Goal: Task Accomplishment & Management: Complete application form

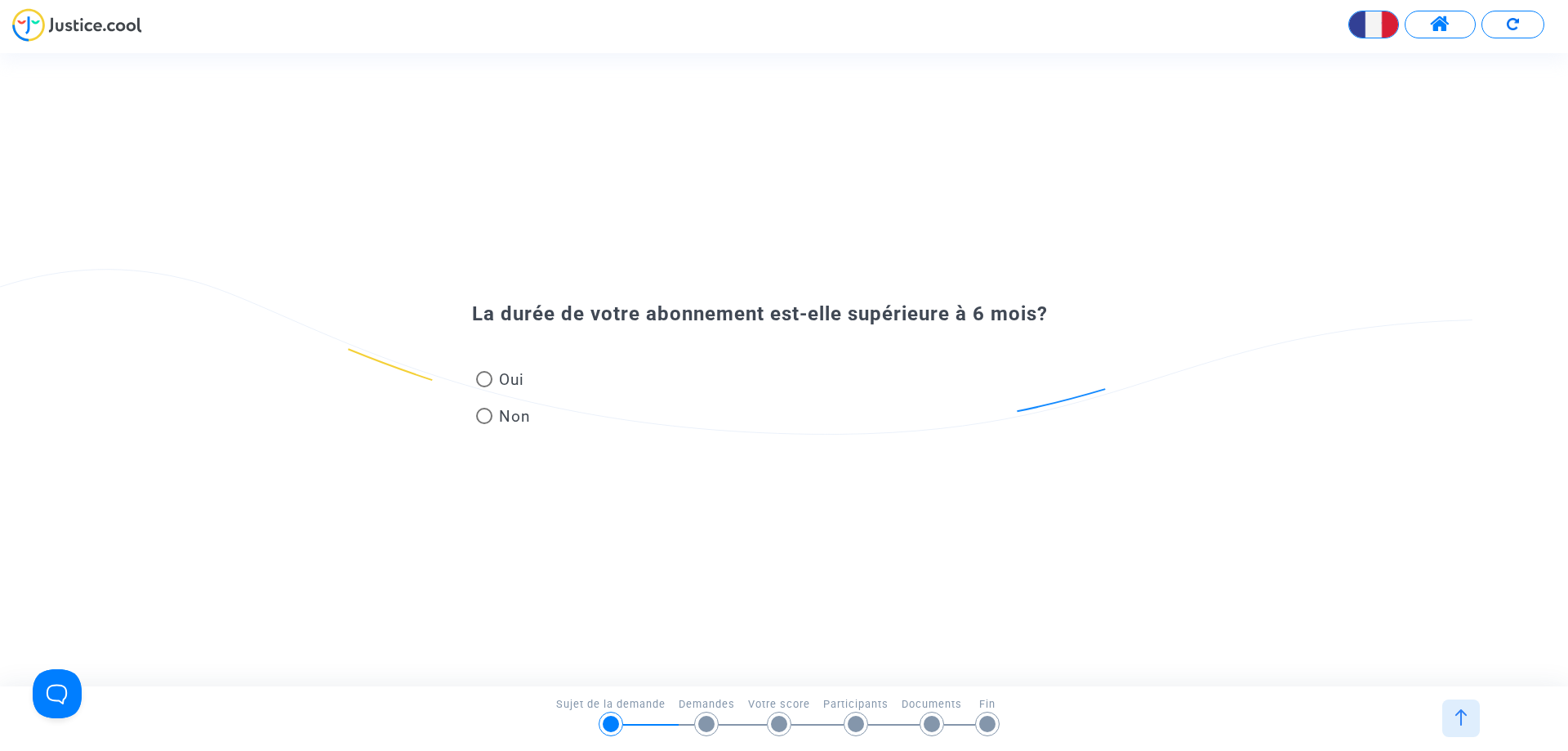
click at [481, 382] on span at bounding box center [484, 379] width 16 height 16
click at [483, 388] on input "Oui" at bounding box center [483, 388] width 1 height 1
radio input "true"
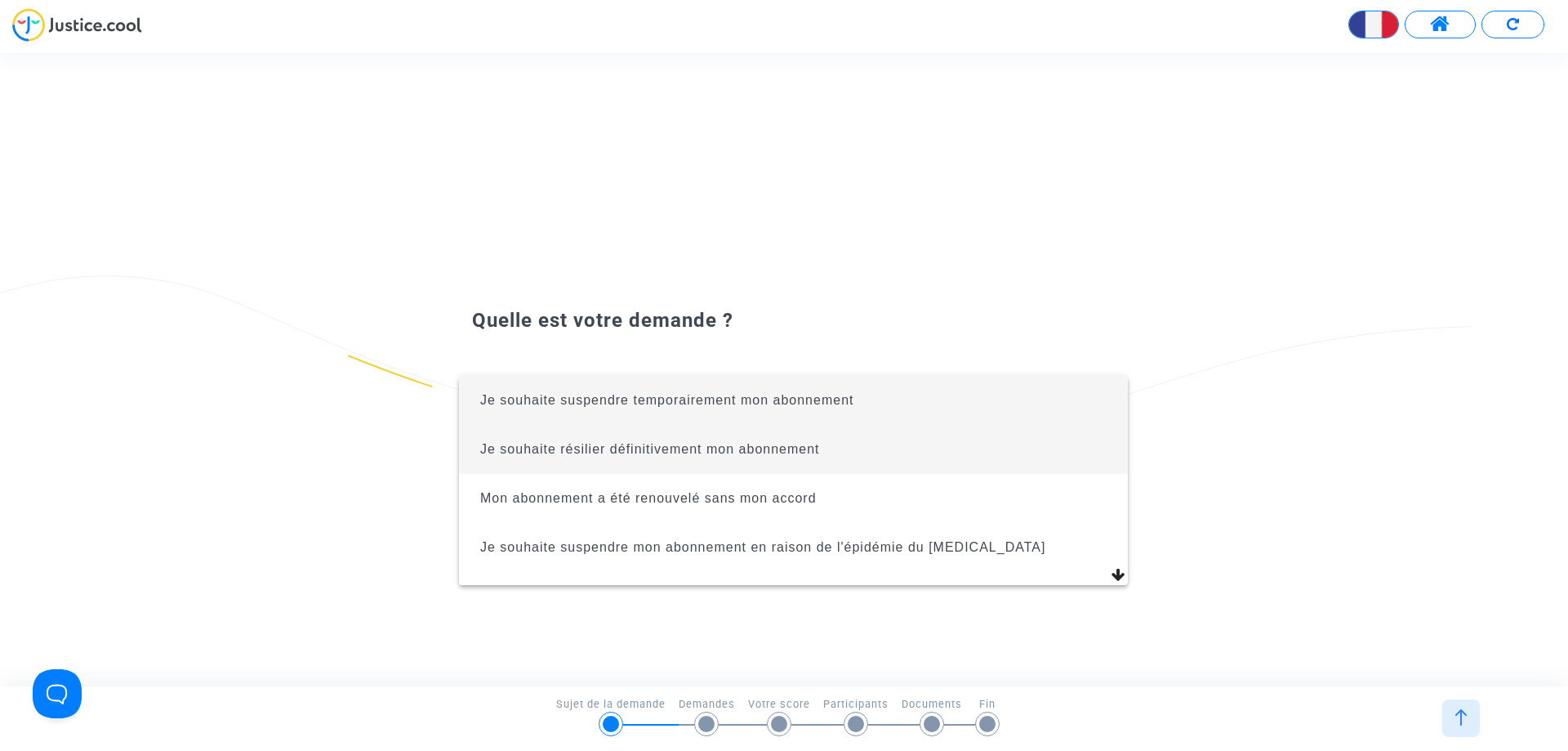
click at [576, 461] on span "Je souhaite résilier définitivement mon abonnement" at bounding box center [793, 449] width 643 height 49
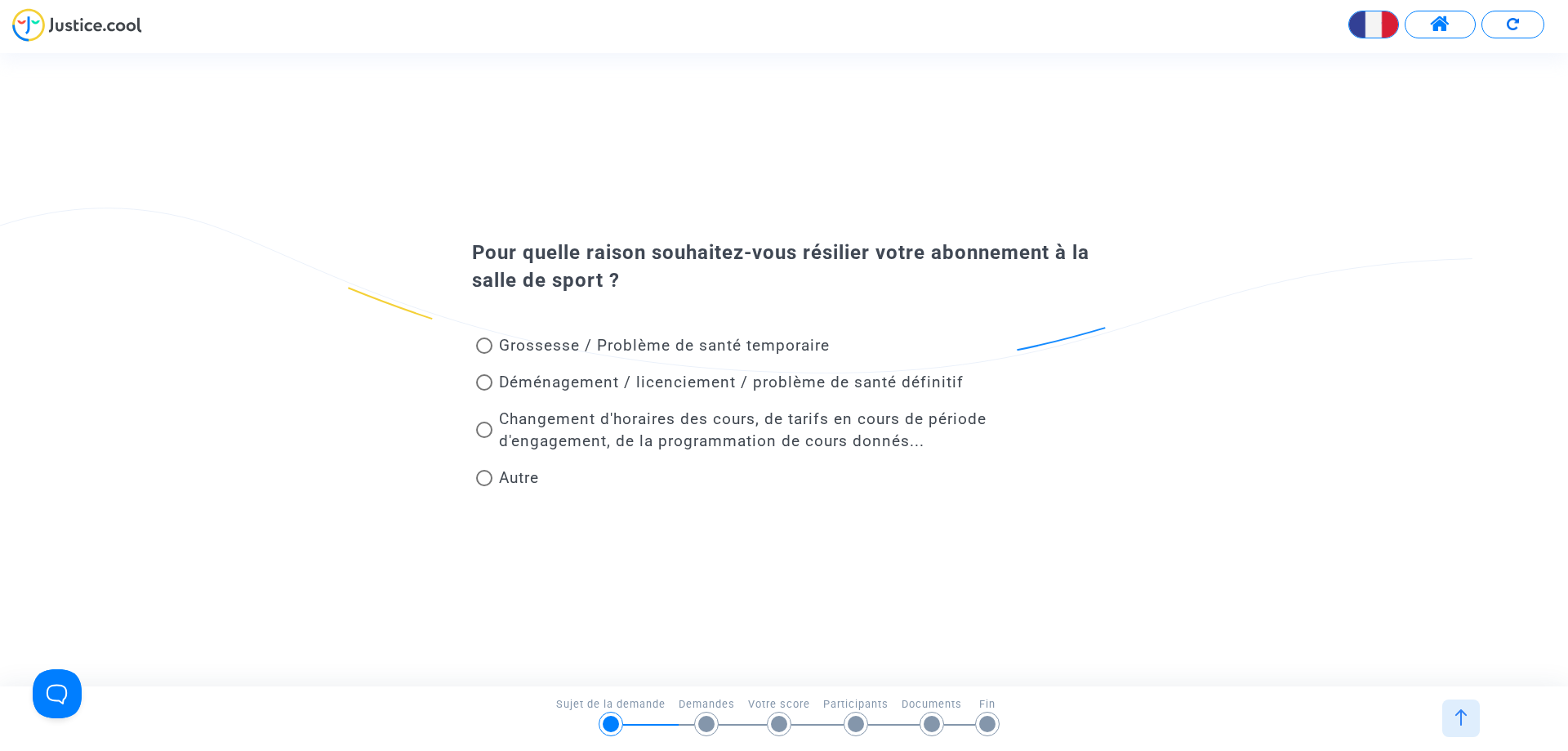
click at [504, 383] on span "Déménagement / licenciement / problème de santé définitif" at bounding box center [732, 381] width 465 height 19
click at [484, 390] on input "Déménagement / licenciement / problème de santé définitif" at bounding box center [483, 390] width 1 height 1
radio input "true"
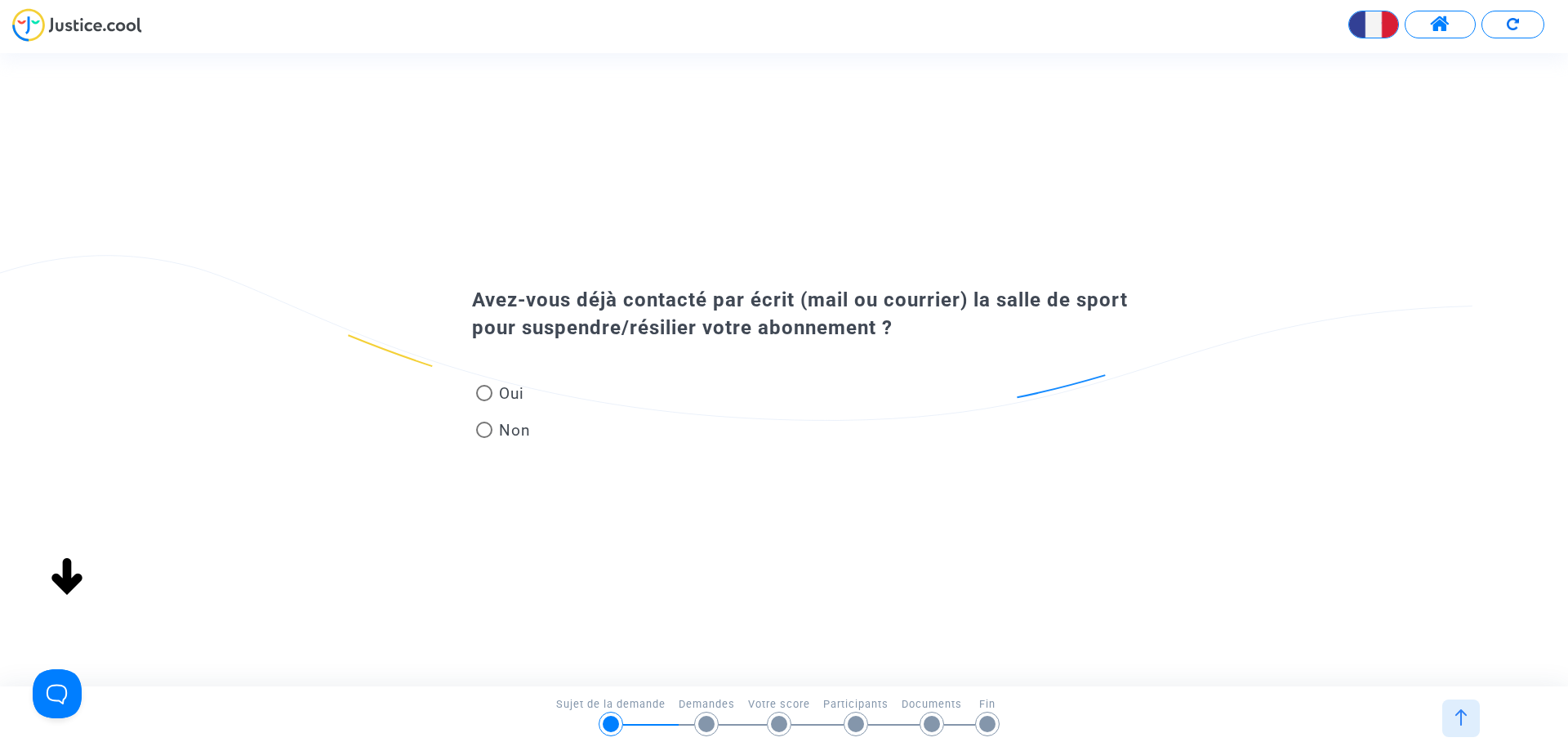
click at [504, 398] on span "Oui" at bounding box center [508, 393] width 32 height 22
click at [484, 401] on input "Oui" at bounding box center [483, 401] width 1 height 1
radio input "true"
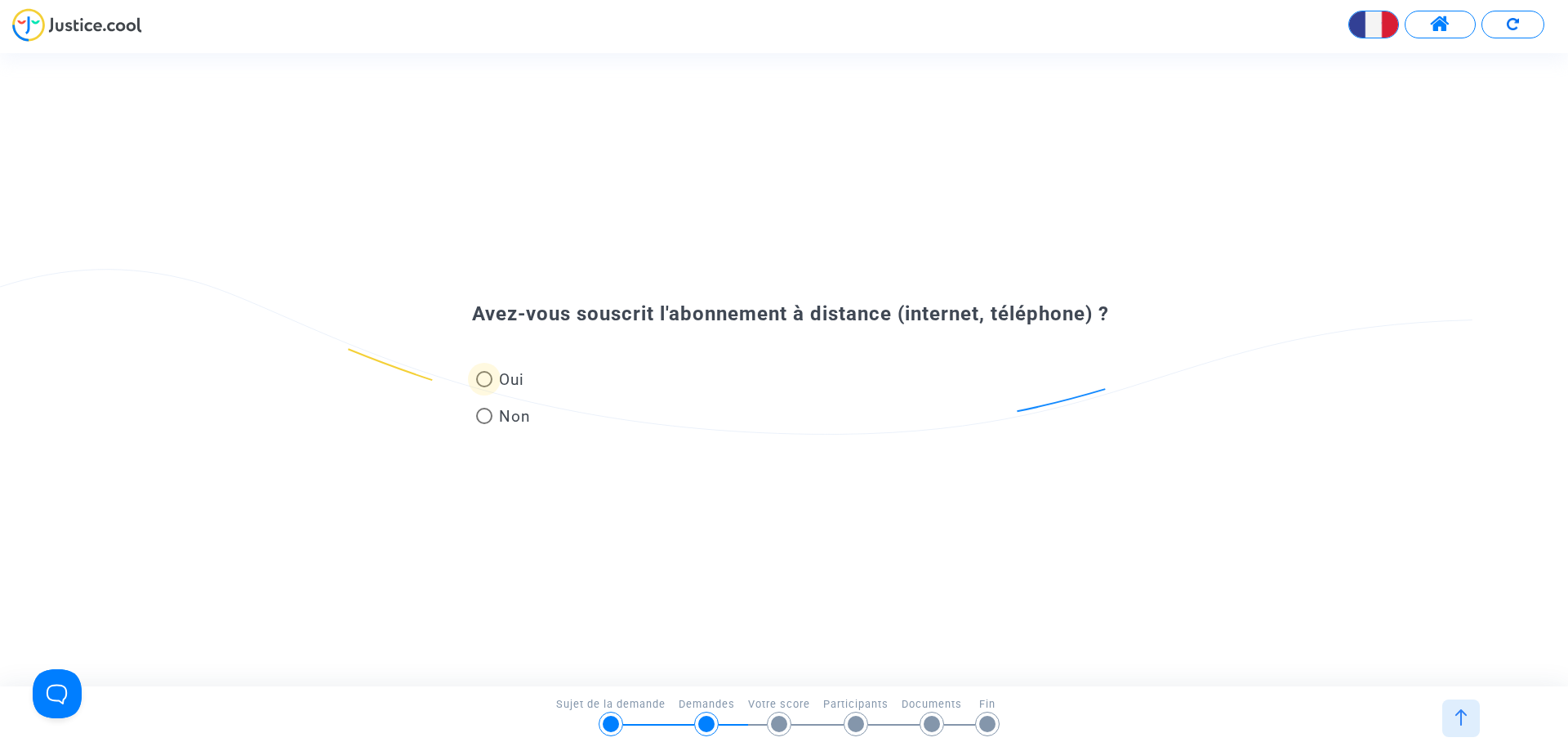
click at [495, 382] on span "Oui" at bounding box center [508, 380] width 32 height 22
click at [484, 388] on input "Oui" at bounding box center [483, 388] width 1 height 1
radio input "true"
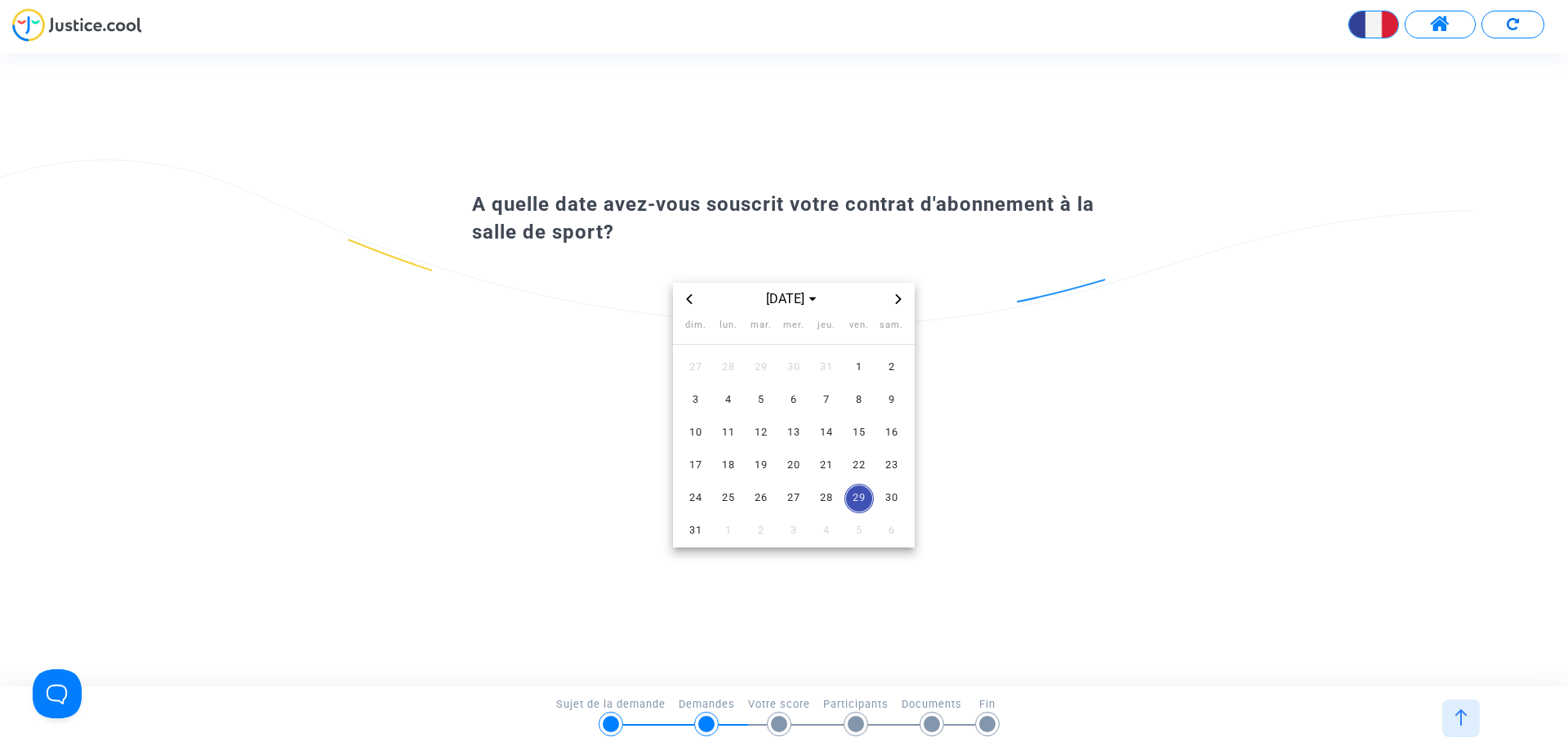
click at [687, 301] on icon "Previous month" at bounding box center [689, 298] width 10 height 10
click at [687, 302] on icon "Previous month" at bounding box center [689, 298] width 10 height 10
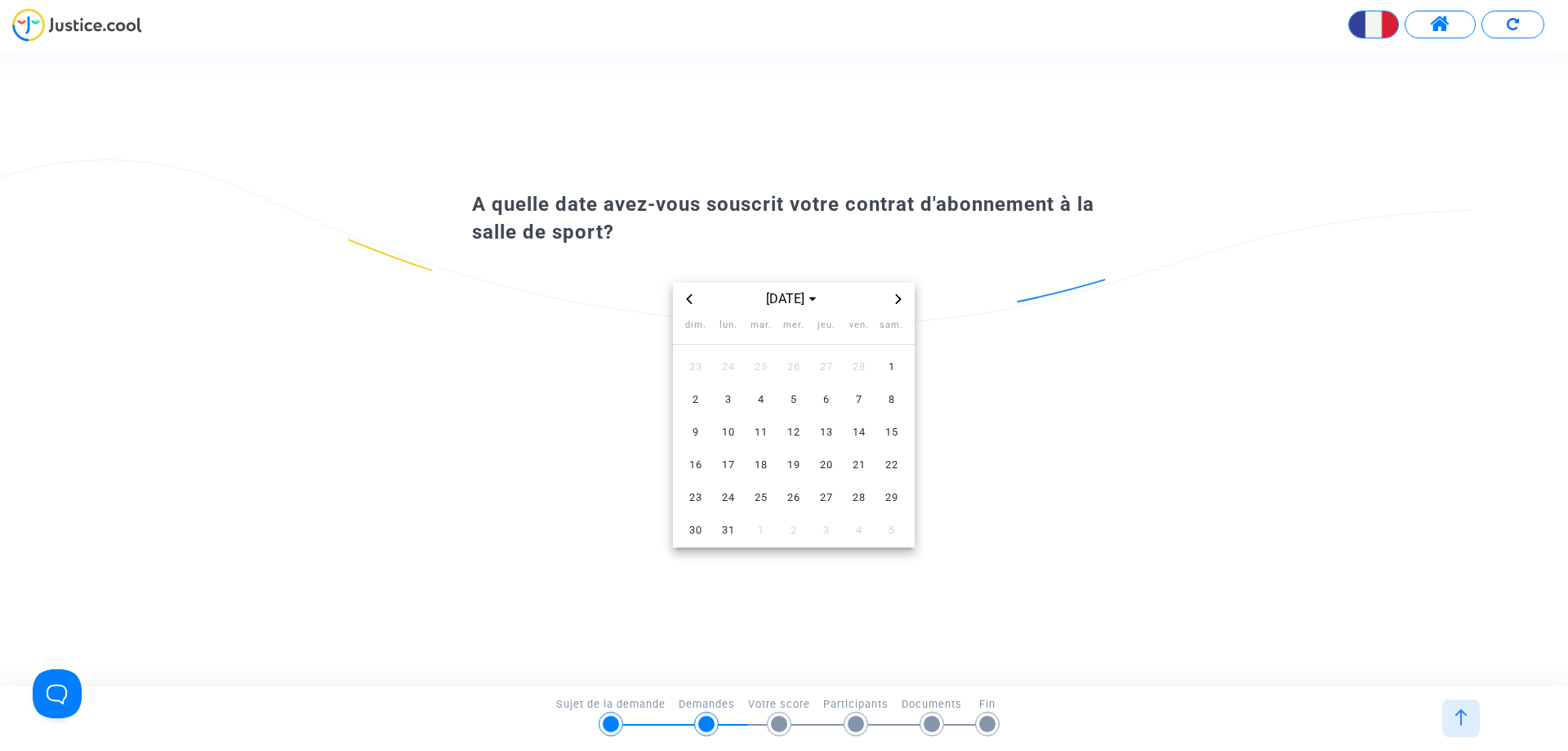
click at [687, 302] on icon "Previous month" at bounding box center [689, 298] width 10 height 10
click at [689, 301] on icon "Previous month" at bounding box center [689, 298] width 5 height 10
click at [823, 432] on span "16" at bounding box center [826, 433] width 29 height 29
drag, startPoint x: 762, startPoint y: 499, endPoint x: 727, endPoint y: 501, distance: 35.1
click at [733, 502] on tr "24 25 26 27 28 29 30" at bounding box center [793, 498] width 229 height 33
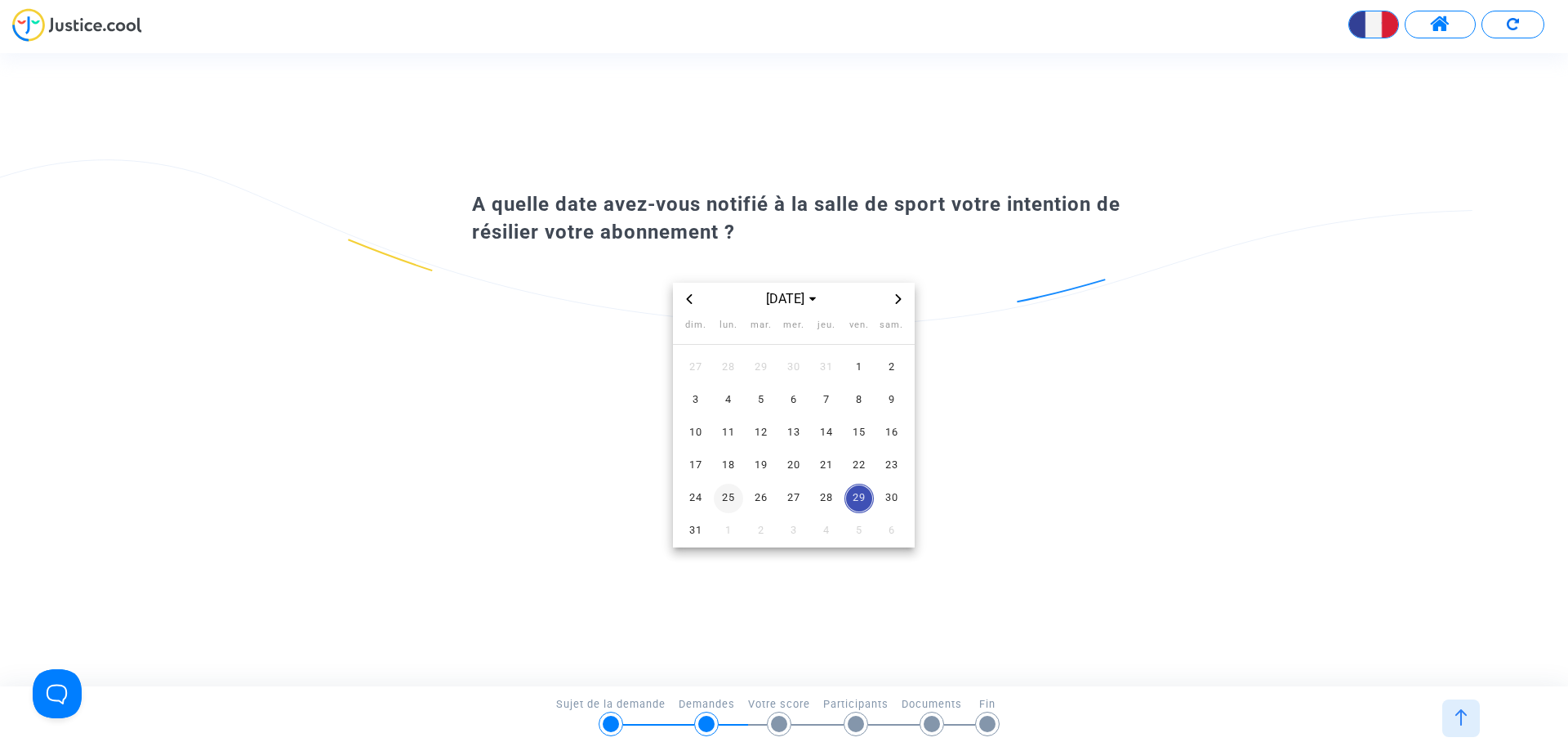
click at [727, 501] on span "25" at bounding box center [728, 498] width 29 height 29
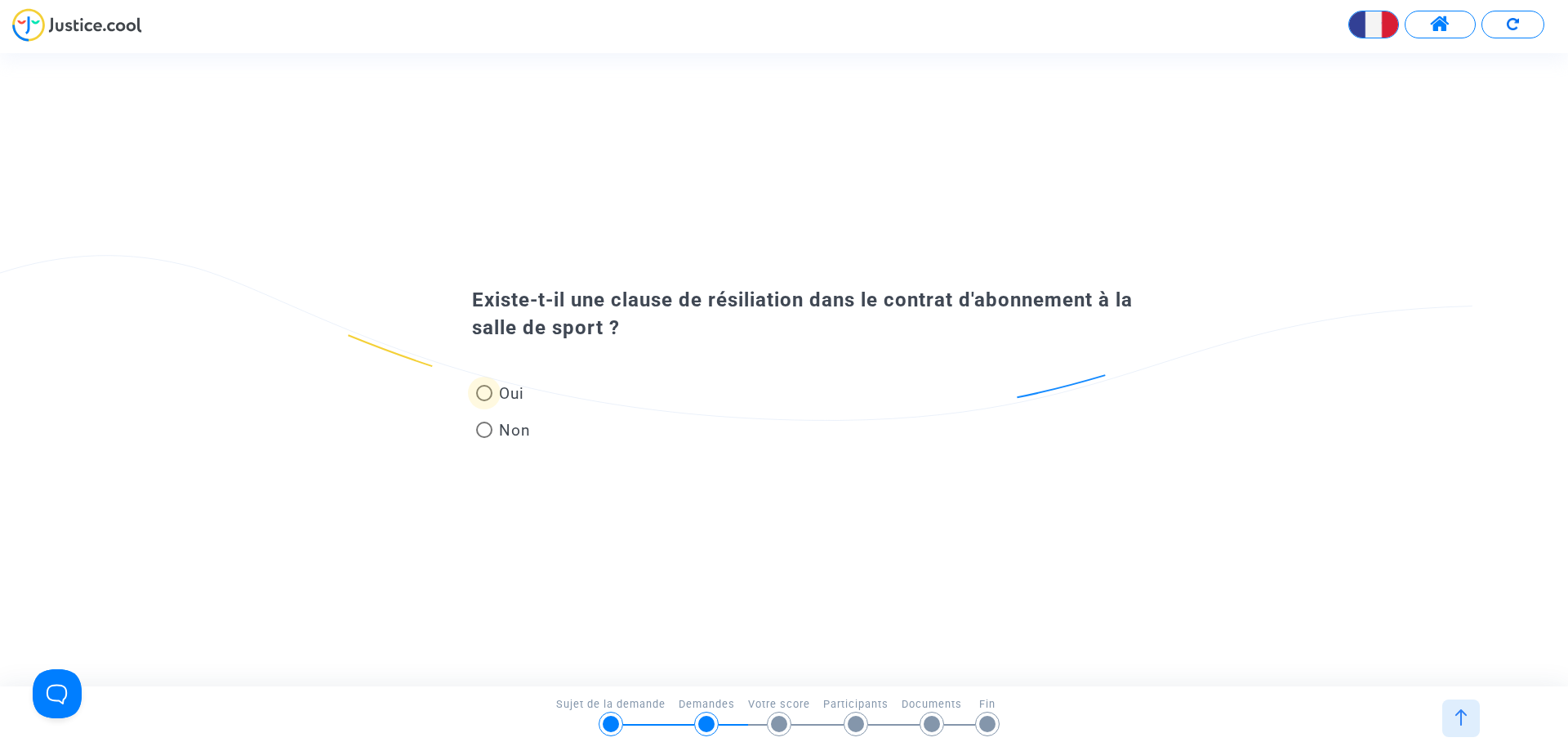
click at [508, 398] on span "Oui" at bounding box center [508, 393] width 32 height 22
click at [484, 401] on input "Oui" at bounding box center [483, 401] width 1 height 1
radio input "true"
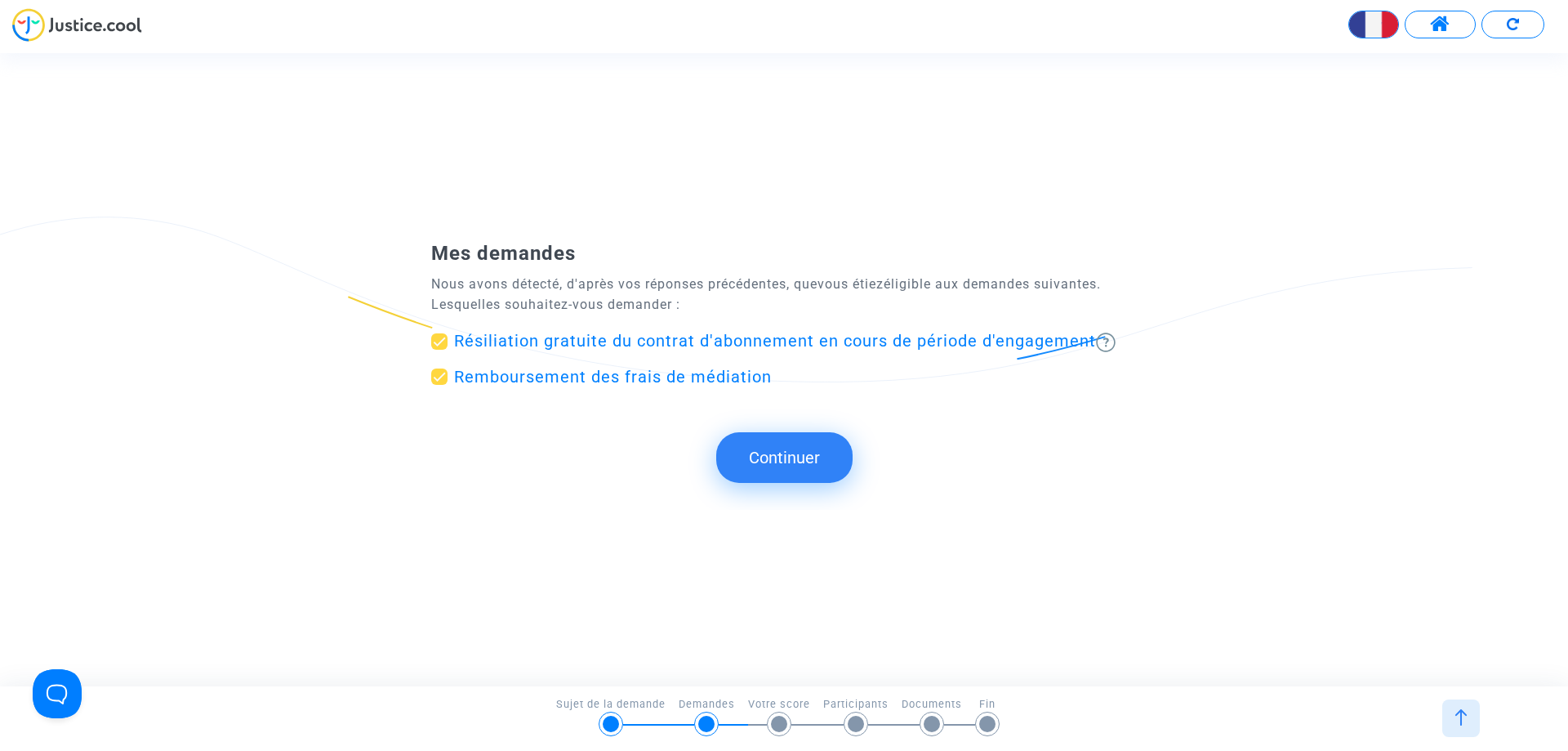
click at [765, 469] on button "Continuer" at bounding box center [784, 457] width 136 height 51
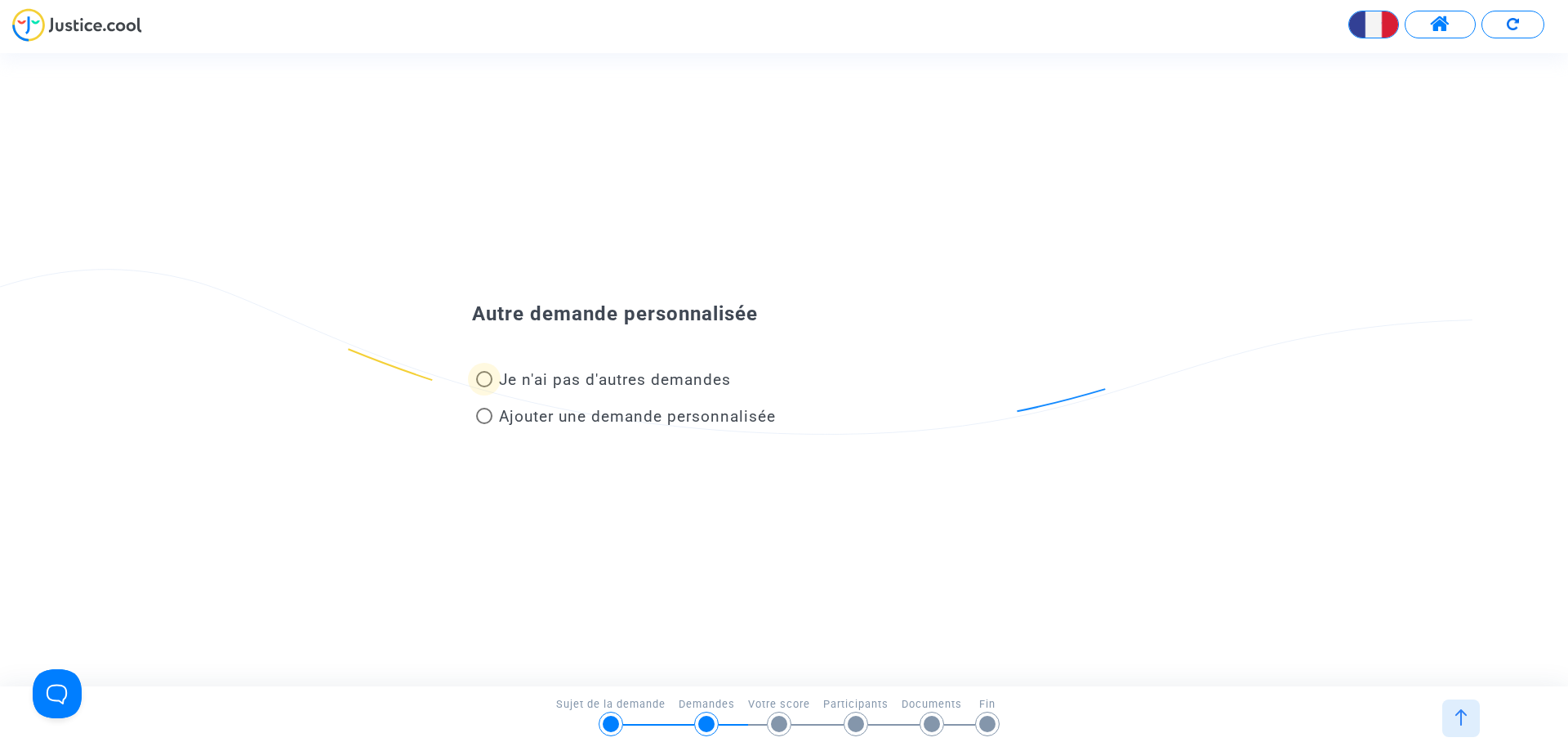
click at [515, 380] on span "Je n'ai pas d'autres demandes" at bounding box center [615, 380] width 232 height 19
click at [484, 388] on input "Je n'ai pas d'autres demandes" at bounding box center [483, 388] width 1 height 1
radio input "true"
